Goal: Task Accomplishment & Management: Manage account settings

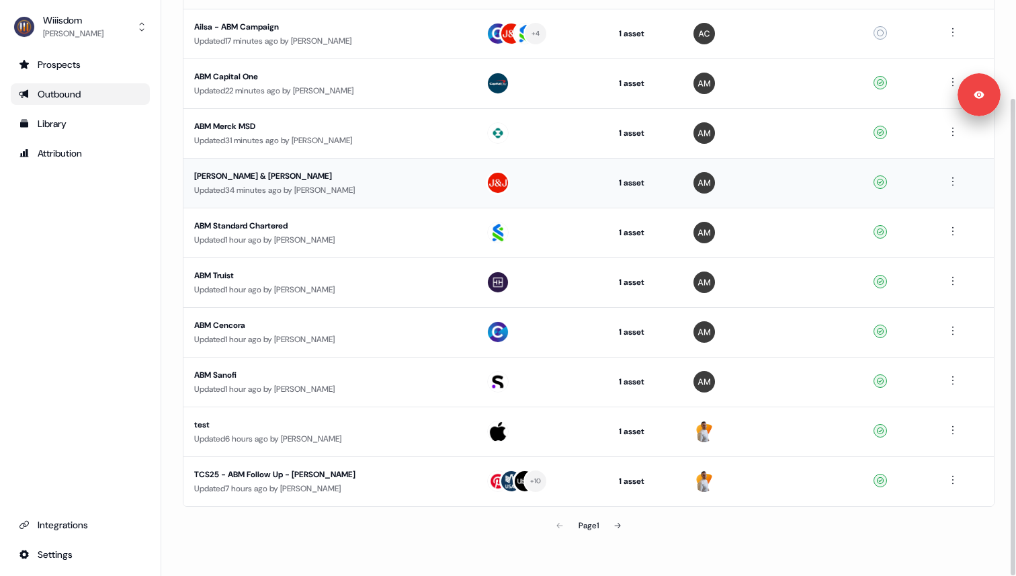
scroll to position [118, 0]
click at [324, 376] on div "ABM Sanofi" at bounding box center [321, 374] width 254 height 13
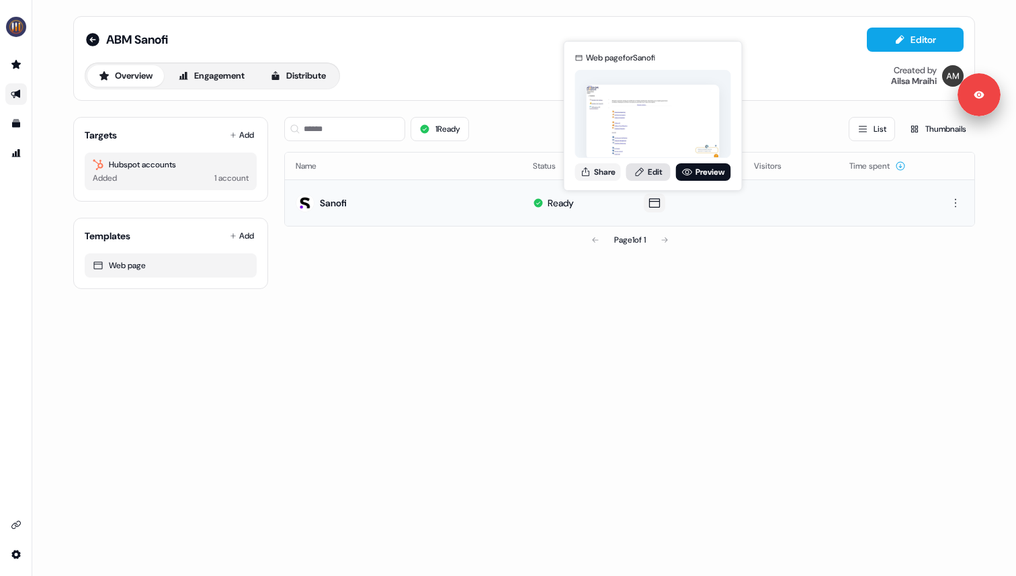
click at [648, 169] on link "Edit" at bounding box center [648, 171] width 44 height 17
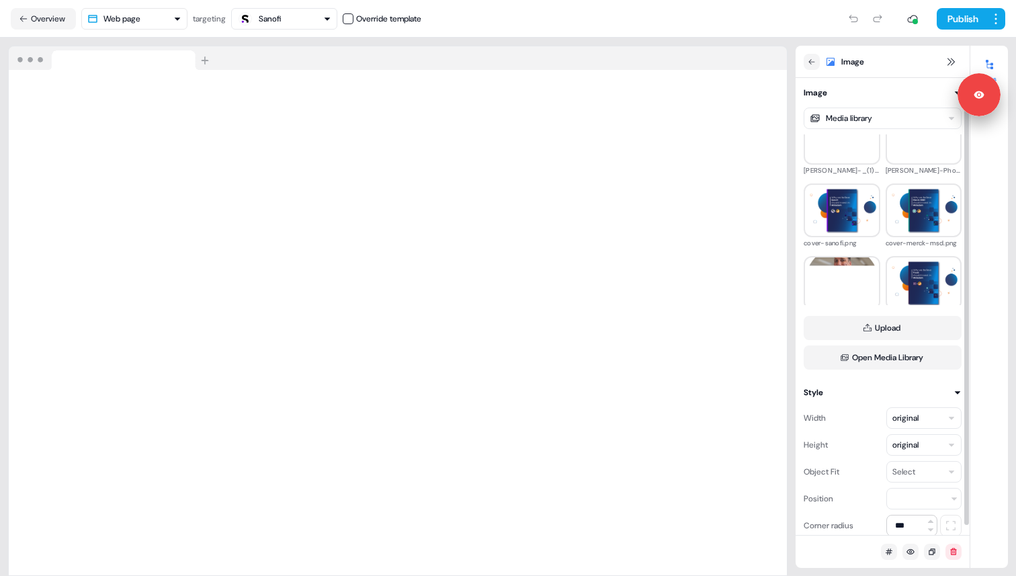
scroll to position [322, 0]
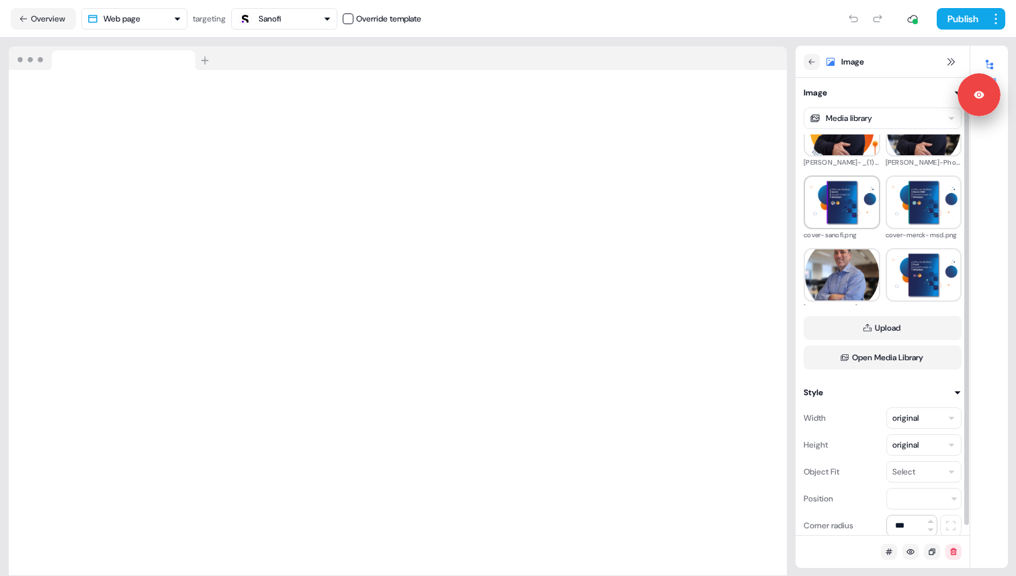
click at [836, 210] on img at bounding box center [842, 202] width 74 height 46
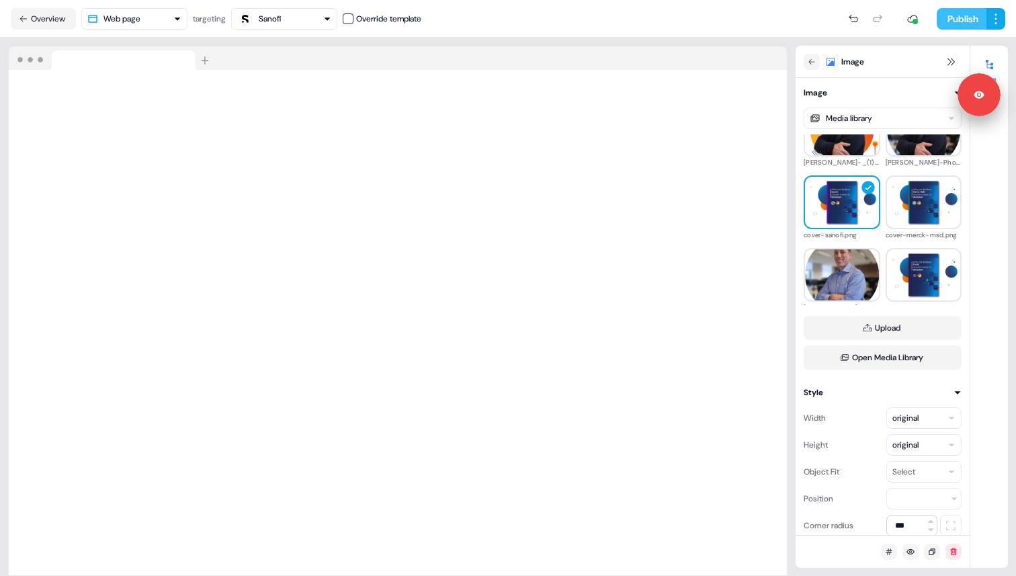
click at [957, 19] on button "Publish" at bounding box center [962, 18] width 50 height 21
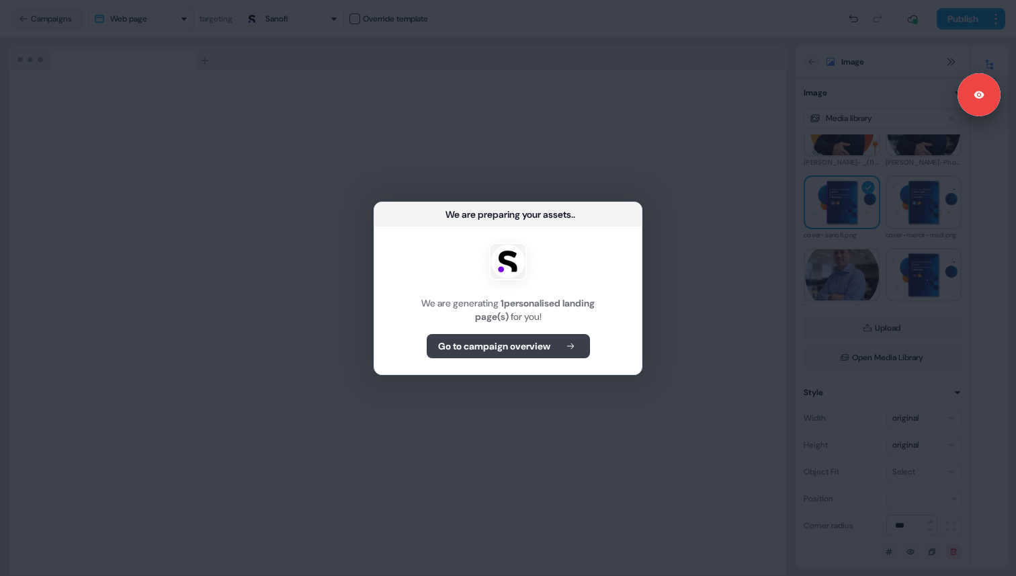
click at [494, 347] on b "Go to campaign overview" at bounding box center [494, 345] width 112 height 13
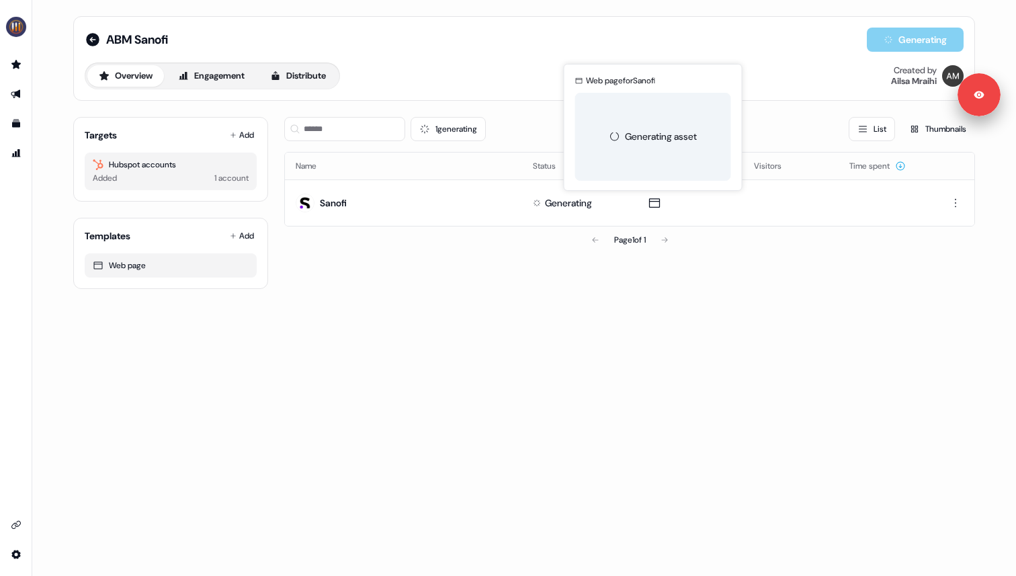
click at [532, 349] on div "ABM Sanofi Generating Overview Engagement Distribute Created by [PERSON_NAME] T…" at bounding box center [524, 288] width 984 height 576
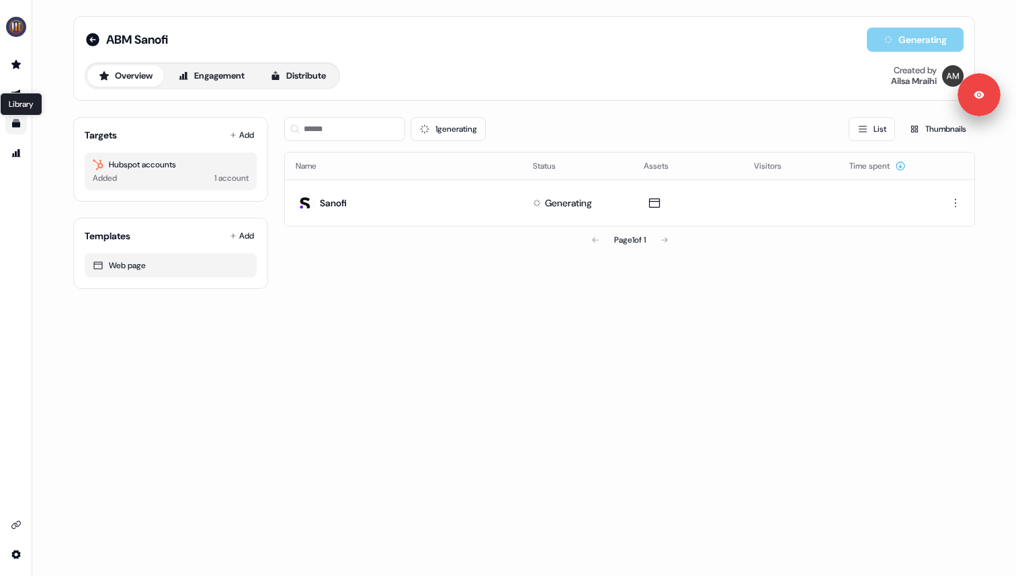
click at [15, 120] on icon "Go to templates" at bounding box center [16, 124] width 8 height 8
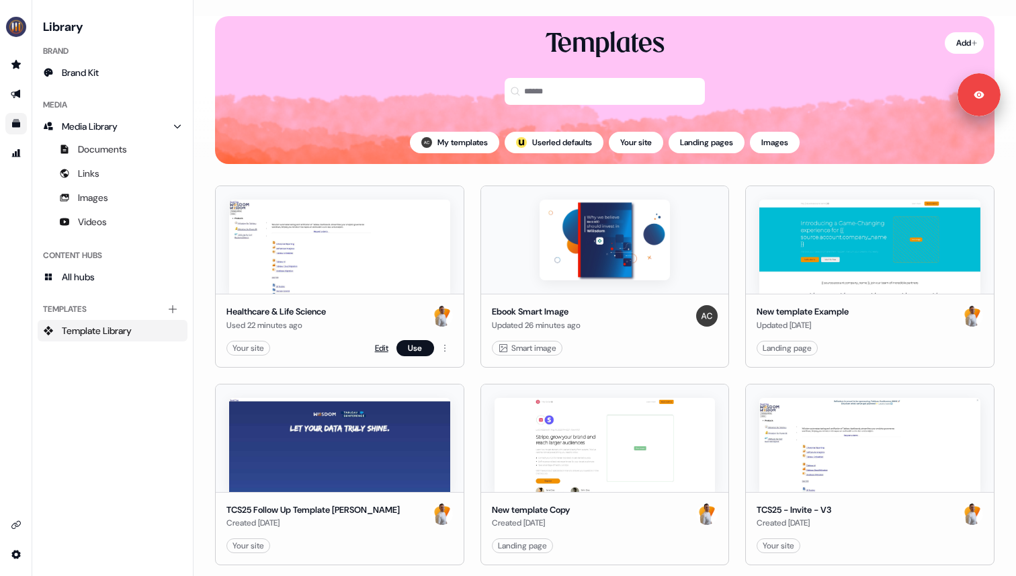
click at [375, 350] on link "Edit" at bounding box center [381, 347] width 13 height 13
click at [376, 349] on link "Edit" at bounding box center [381, 347] width 13 height 13
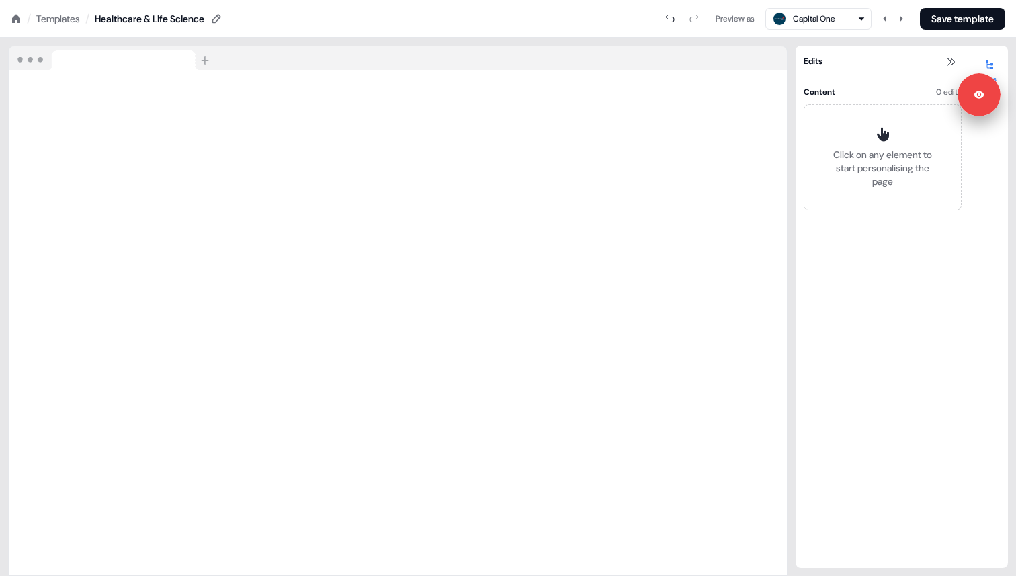
click at [61, 13] on div "Templates" at bounding box center [58, 18] width 44 height 13
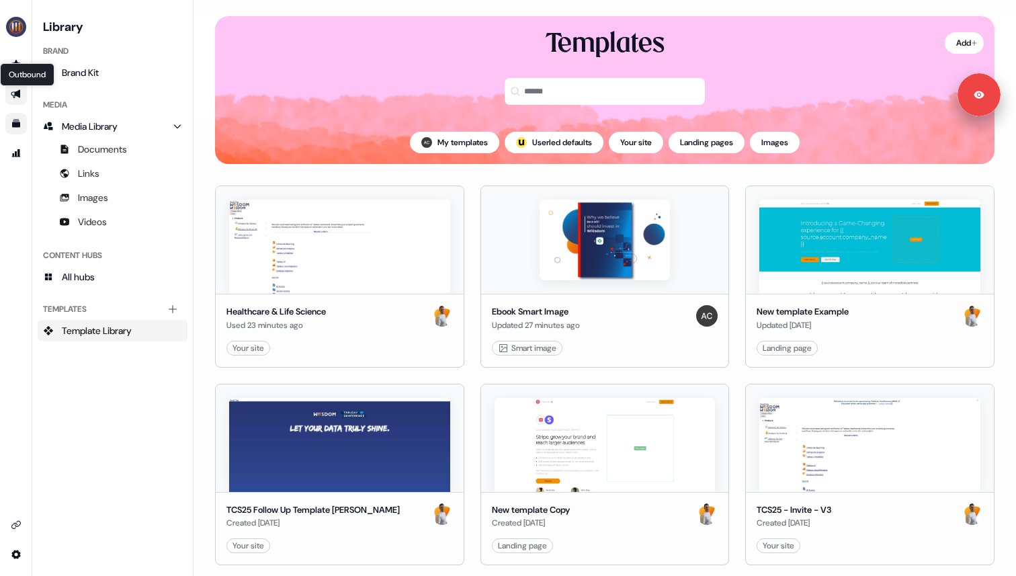
click at [19, 94] on icon "Go to outbound experience" at bounding box center [15, 94] width 9 height 9
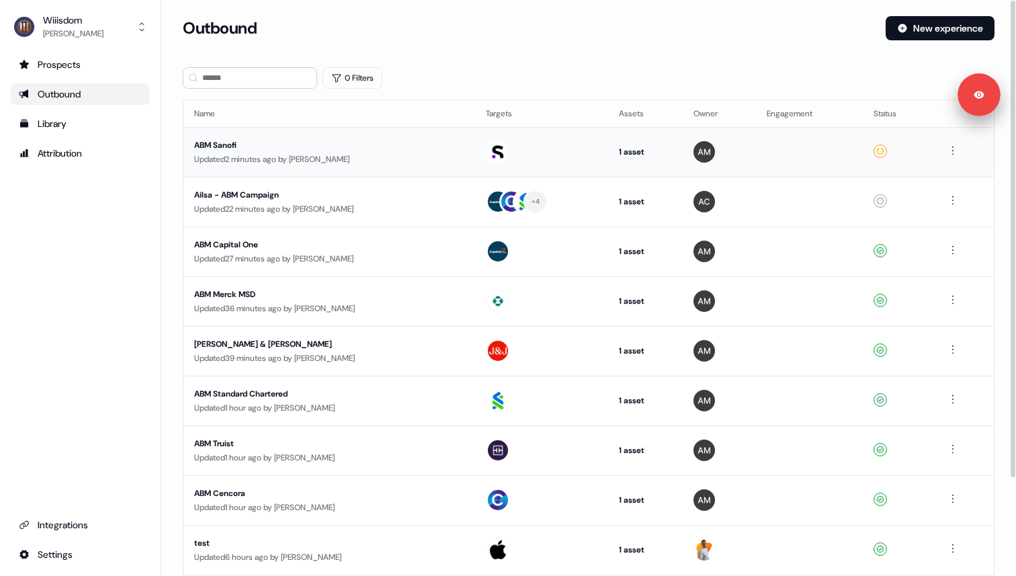
click at [369, 150] on div "ABM Sanofi" at bounding box center [321, 144] width 254 height 13
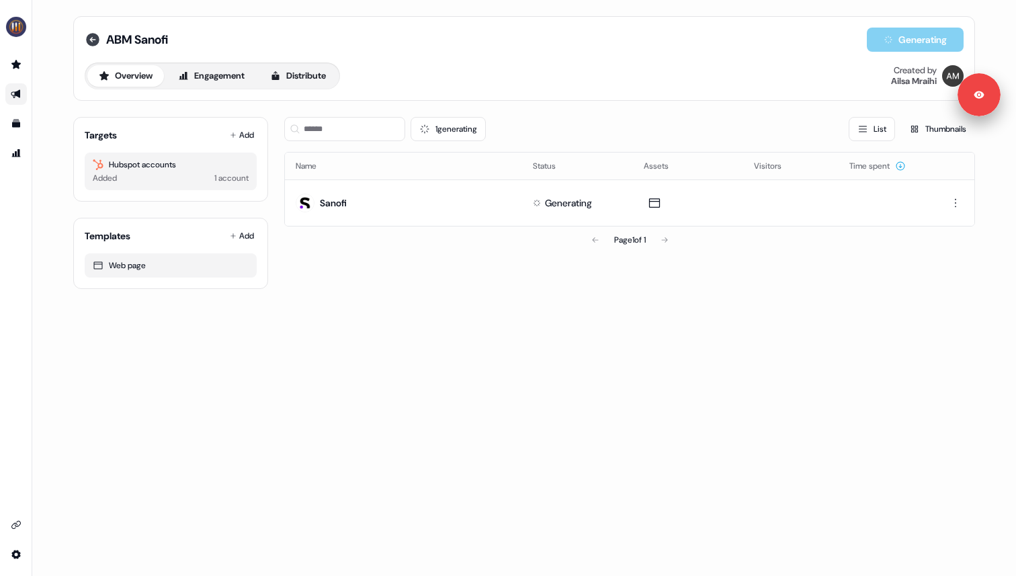
click at [95, 38] on icon at bounding box center [92, 39] width 13 height 13
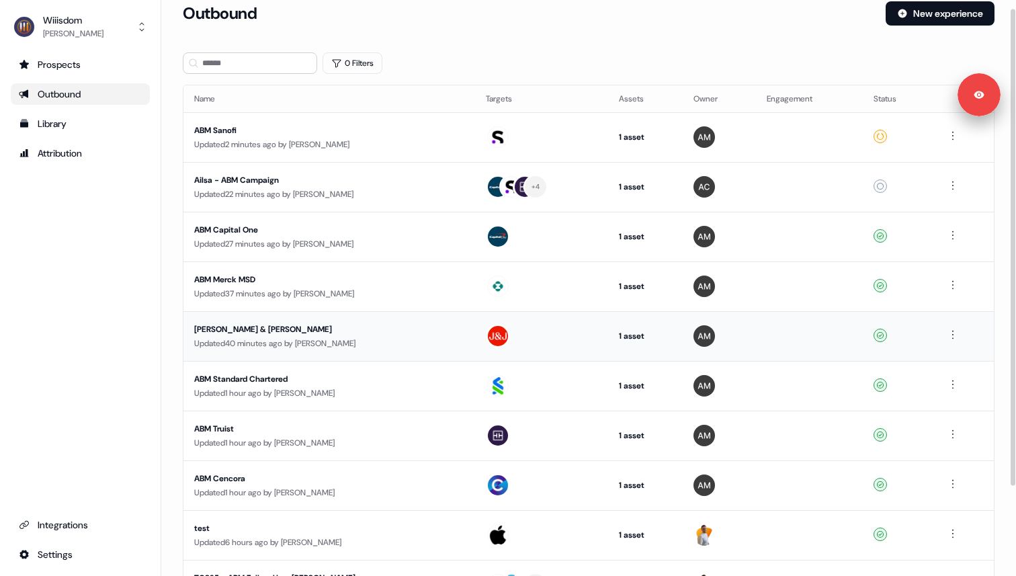
scroll to position [10, 0]
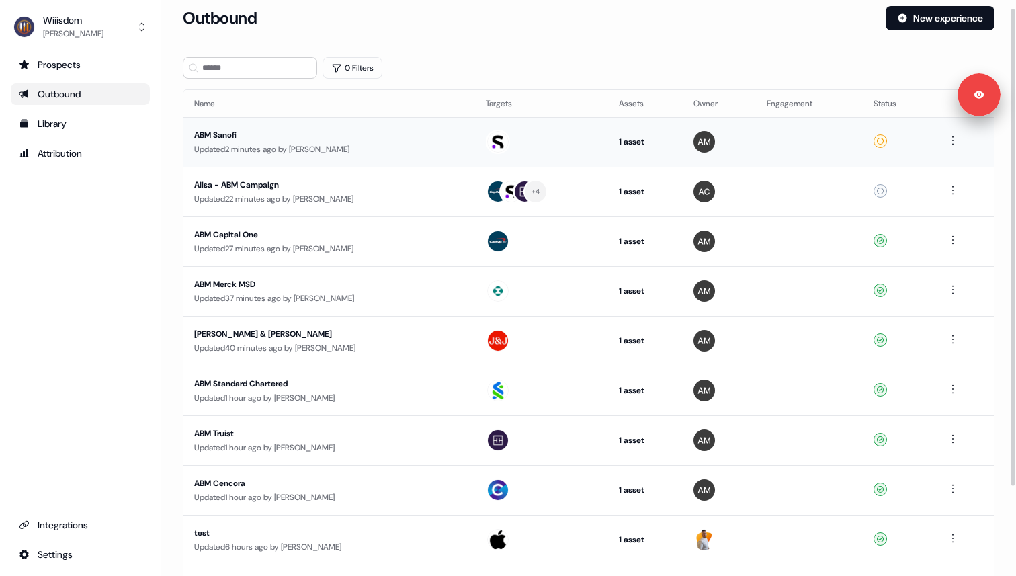
click at [331, 142] on div "Updated 2 minutes ago by [PERSON_NAME]" at bounding box center [329, 148] width 270 height 13
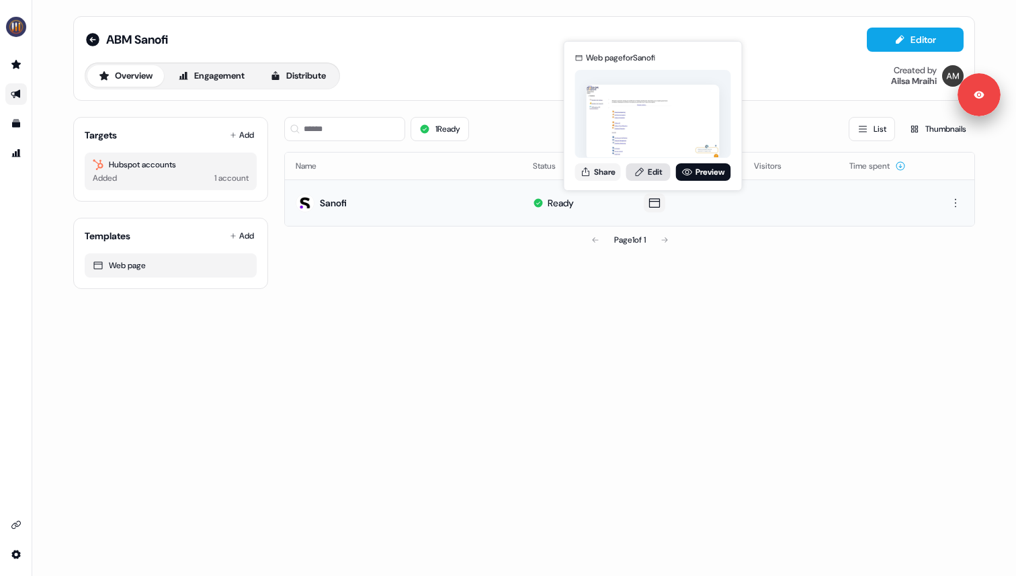
click at [651, 177] on link "Edit" at bounding box center [648, 171] width 44 height 17
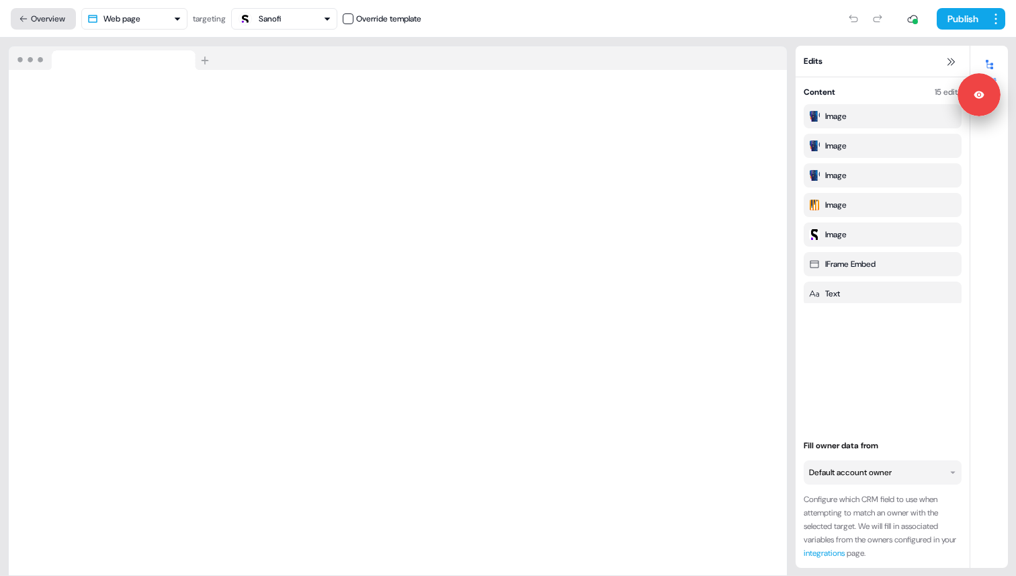
click at [26, 10] on button "Overview" at bounding box center [43, 18] width 65 height 21
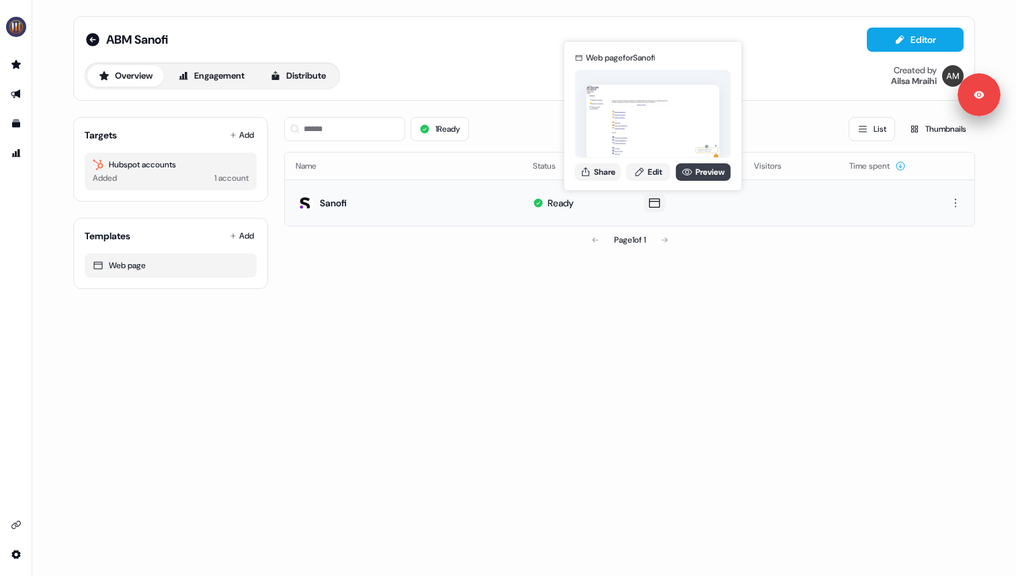
click at [691, 175] on link "Preview" at bounding box center [703, 171] width 55 height 17
click at [715, 259] on div "1 Ready List Thumbnails Name Status Assets Visitors Time spent Sanofi Ready Pag…" at bounding box center [629, 197] width 691 height 183
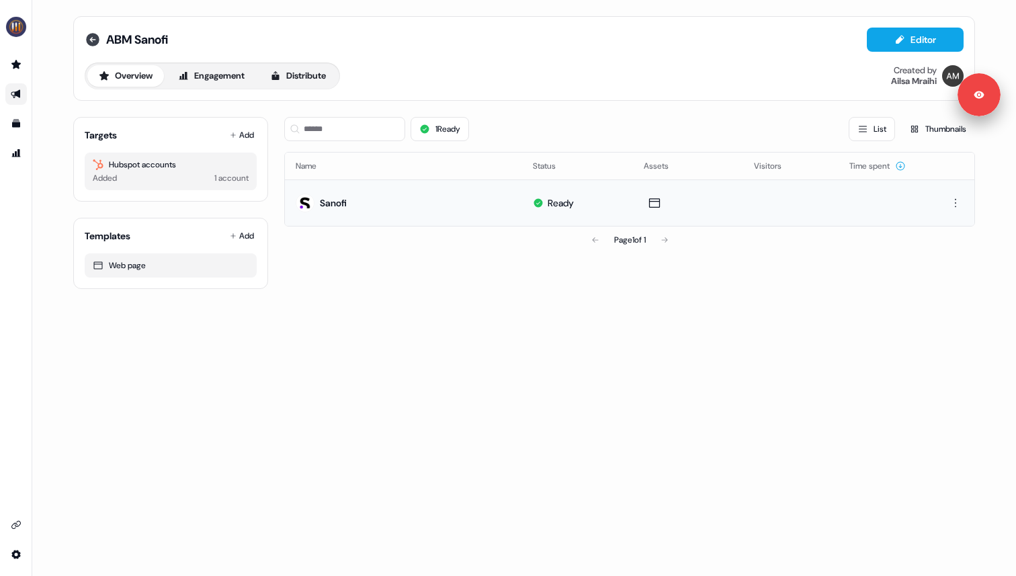
click at [93, 45] on icon at bounding box center [92, 39] width 13 height 13
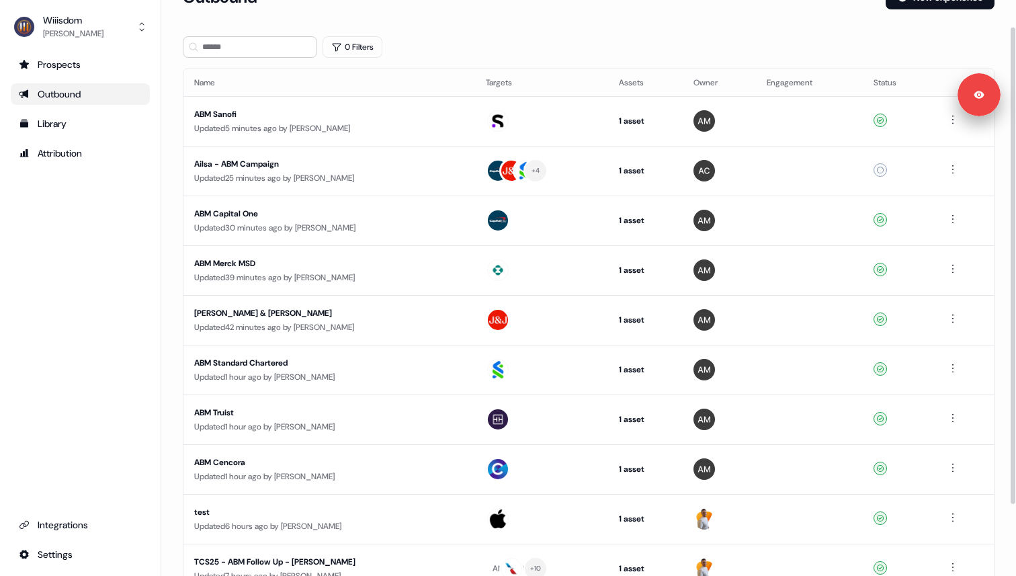
scroll to position [32, 0]
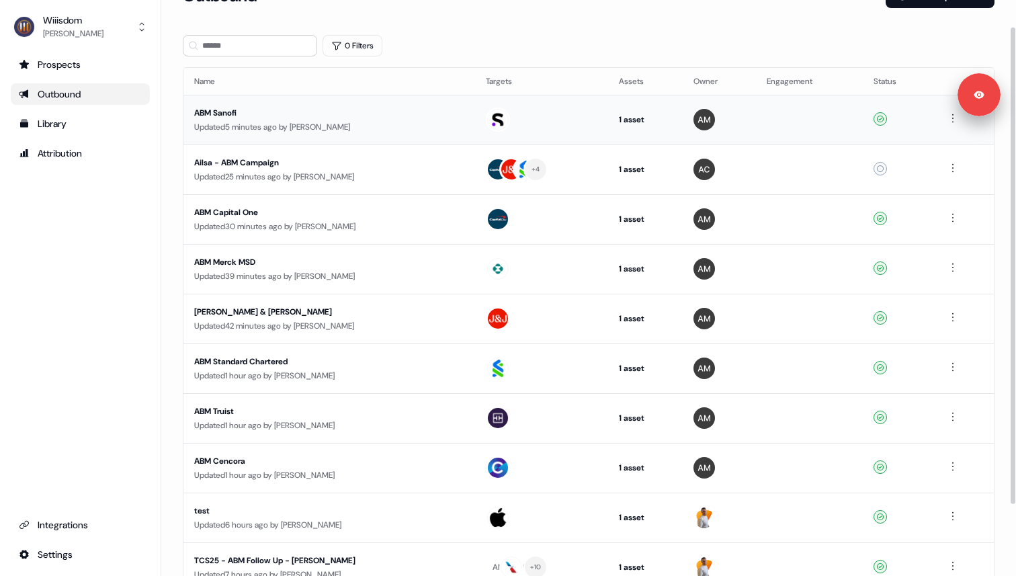
click at [365, 124] on div "Updated 5 minutes ago by Antoine CORBISET" at bounding box center [329, 126] width 270 height 13
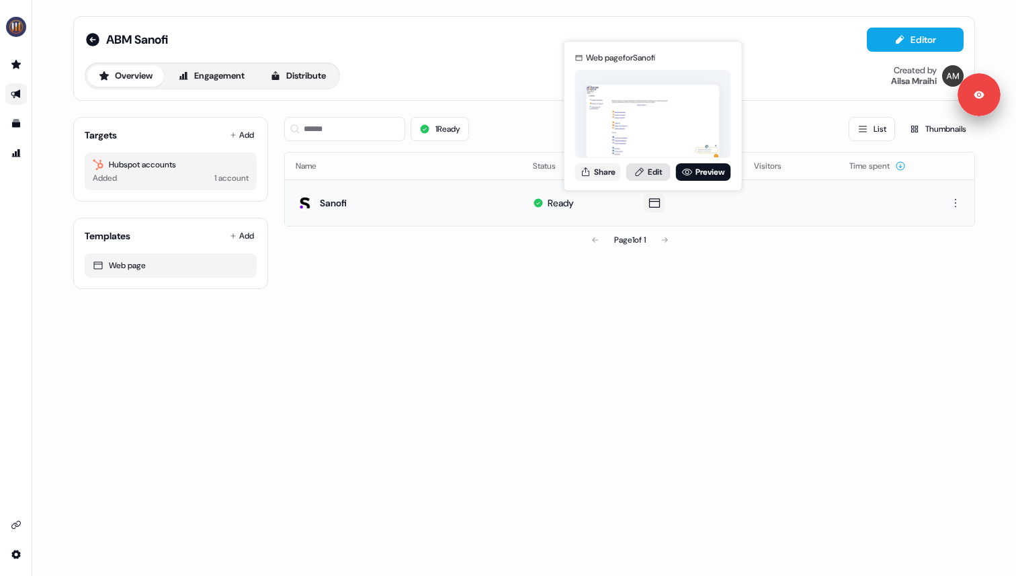
click at [658, 178] on link "Edit" at bounding box center [648, 171] width 44 height 17
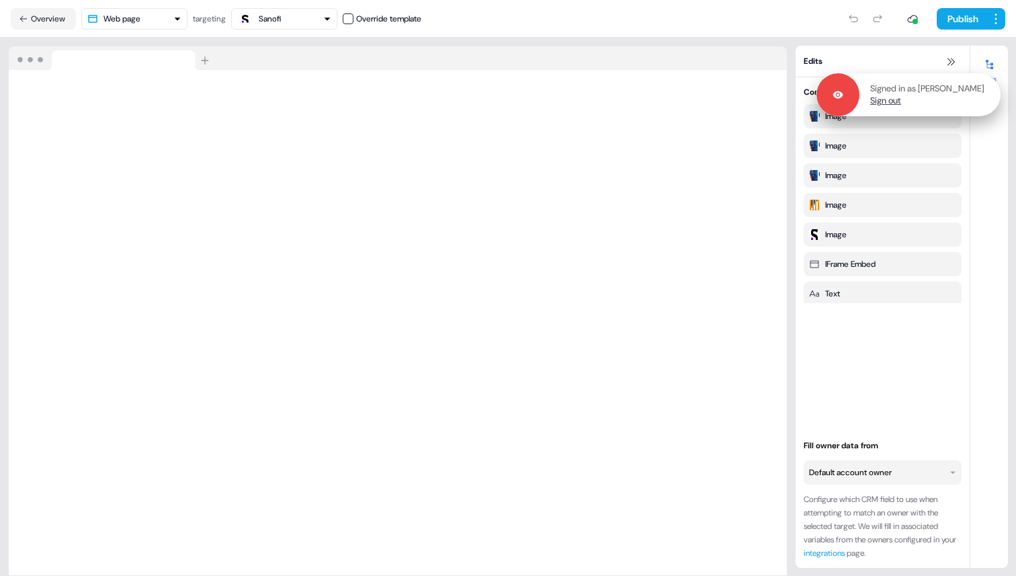
click at [881, 103] on link "Sign out" at bounding box center [885, 101] width 31 height 12
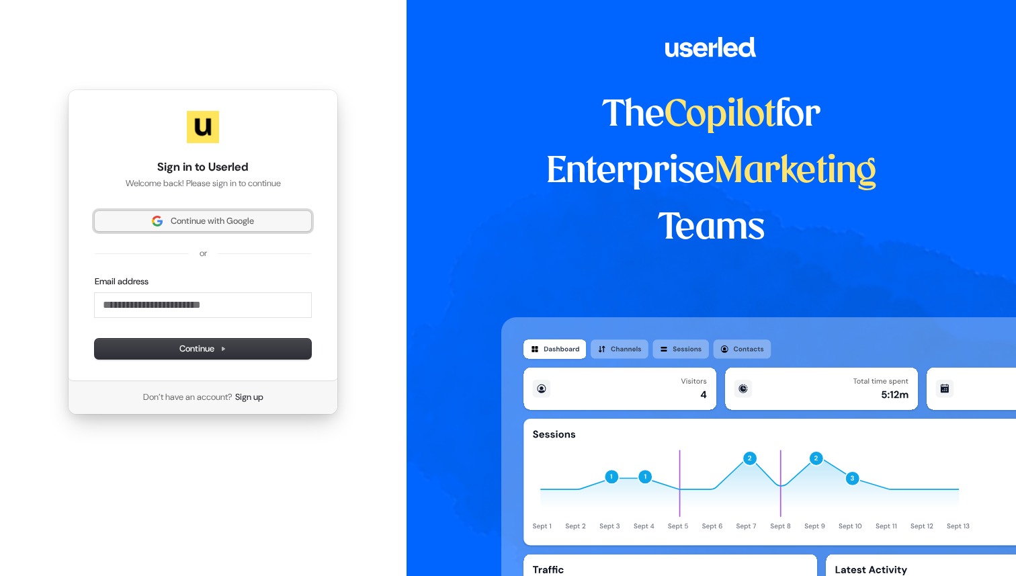
click at [246, 215] on span "Continue with Google" at bounding box center [212, 221] width 83 height 12
